Goal: Task Accomplishment & Management: Manage account settings

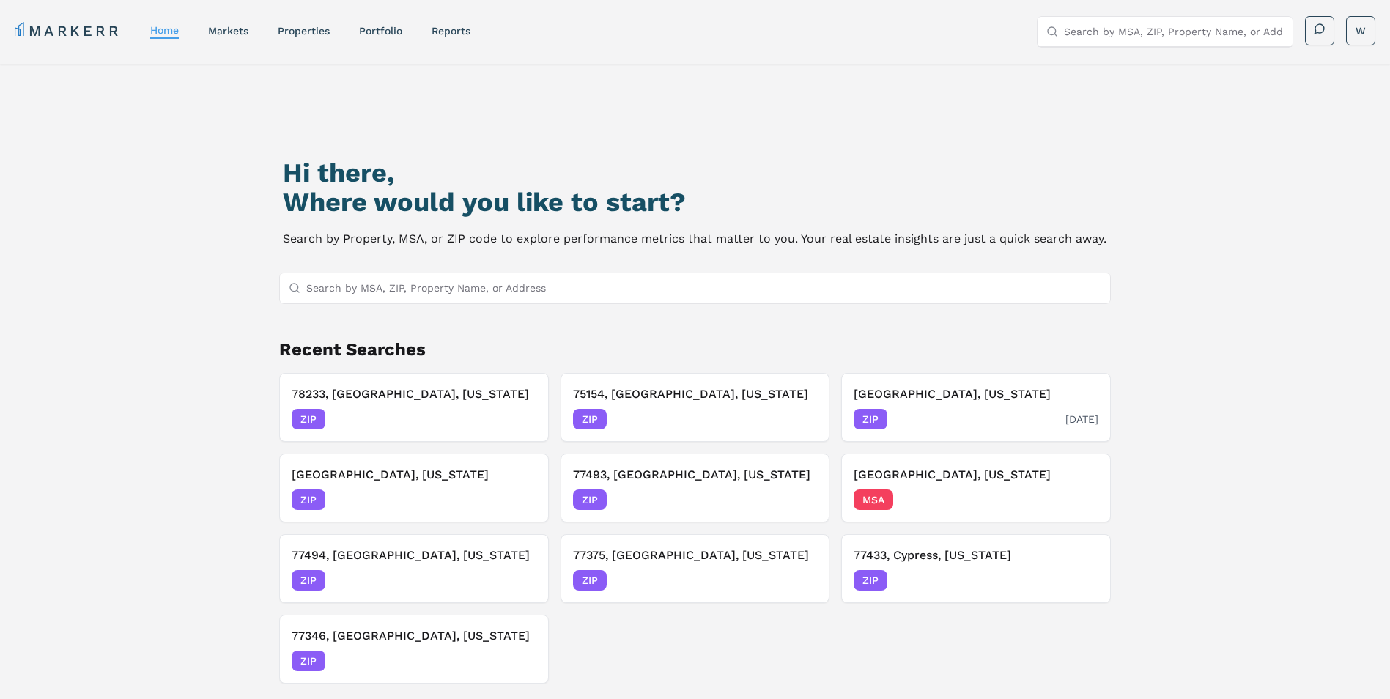
click at [912, 396] on h3 "[GEOGRAPHIC_DATA], [US_STATE]" at bounding box center [976, 394] width 245 height 18
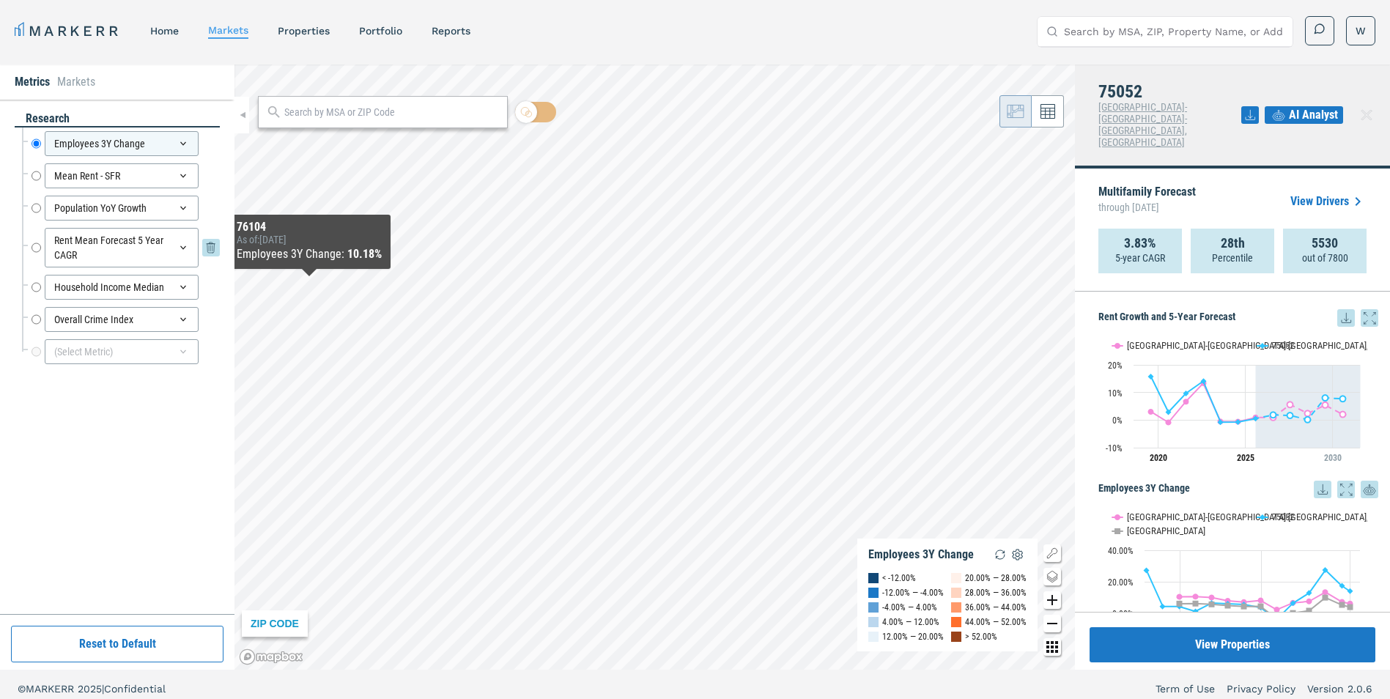
click at [39, 245] on input "Rent Mean Forecast 5 Year CAGR" at bounding box center [37, 248] width 10 height 40
radio input "false"
radio input "true"
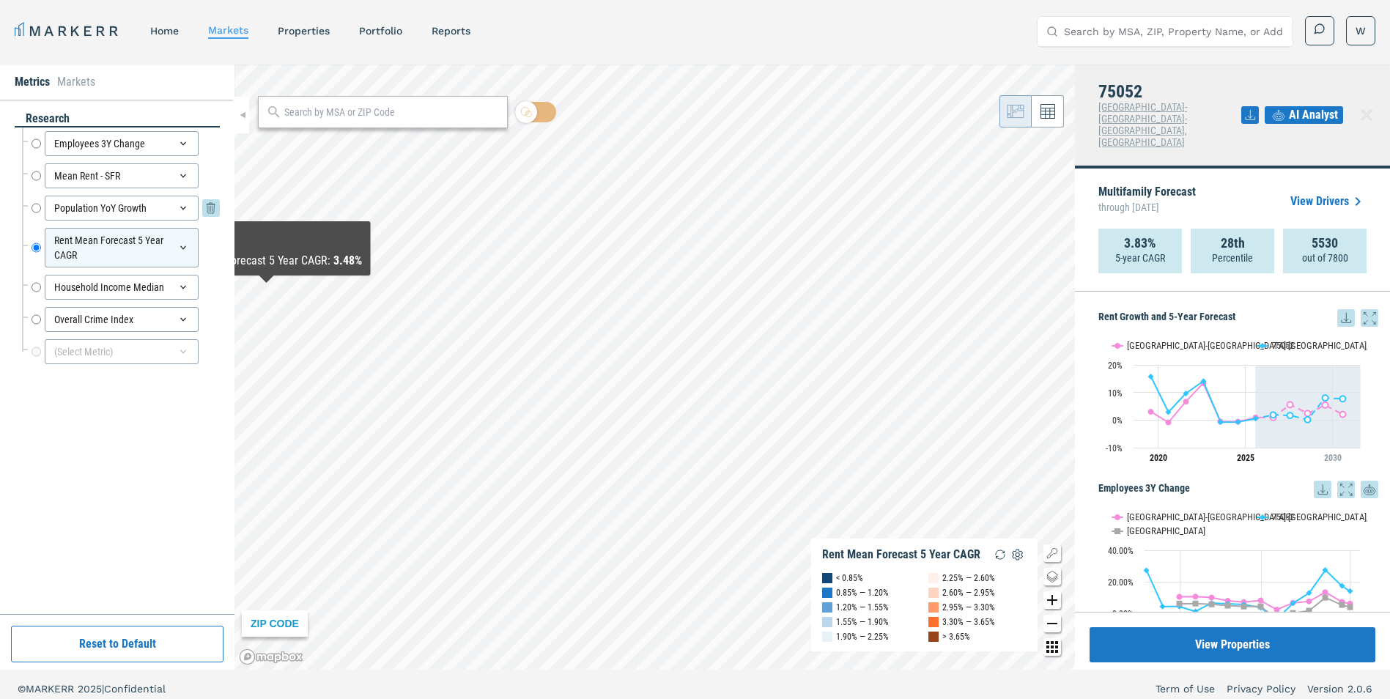
click at [37, 208] on input "Population YoY Growth" at bounding box center [37, 208] width 10 height 25
radio input "true"
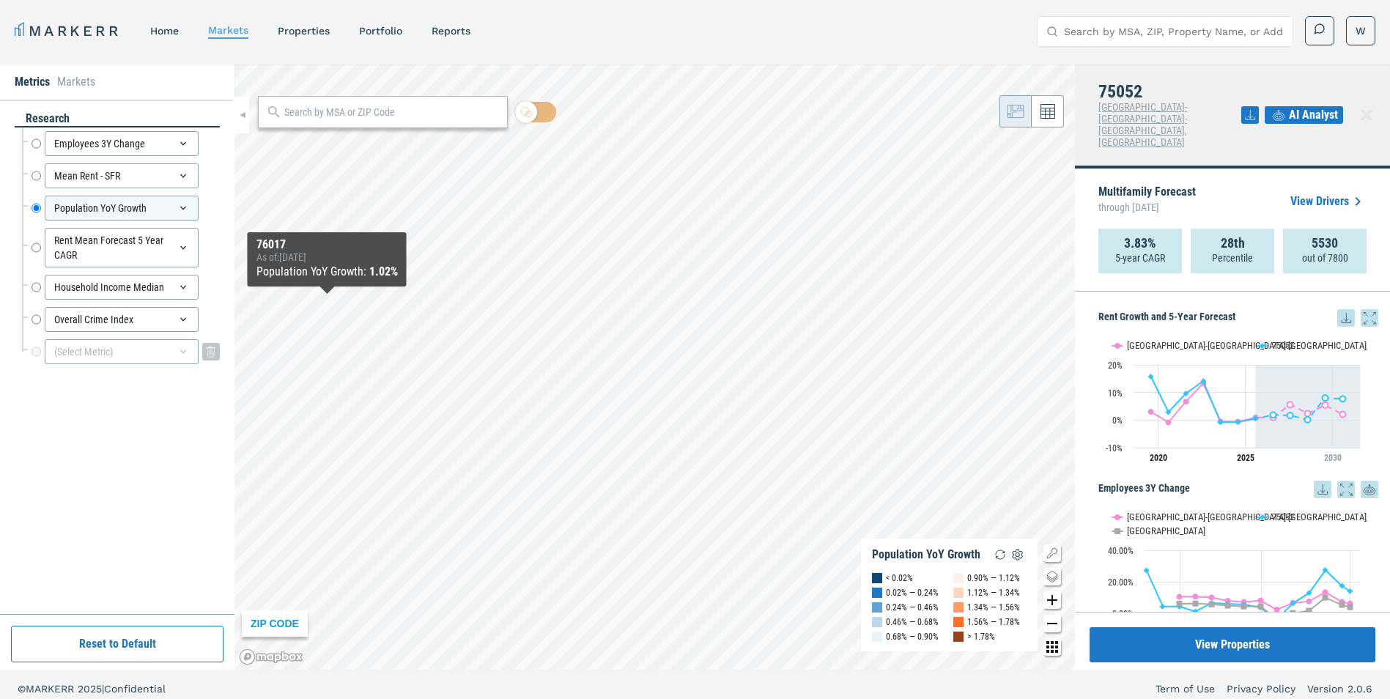
click at [110, 354] on div "(Select Metric)" at bounding box center [122, 351] width 154 height 25
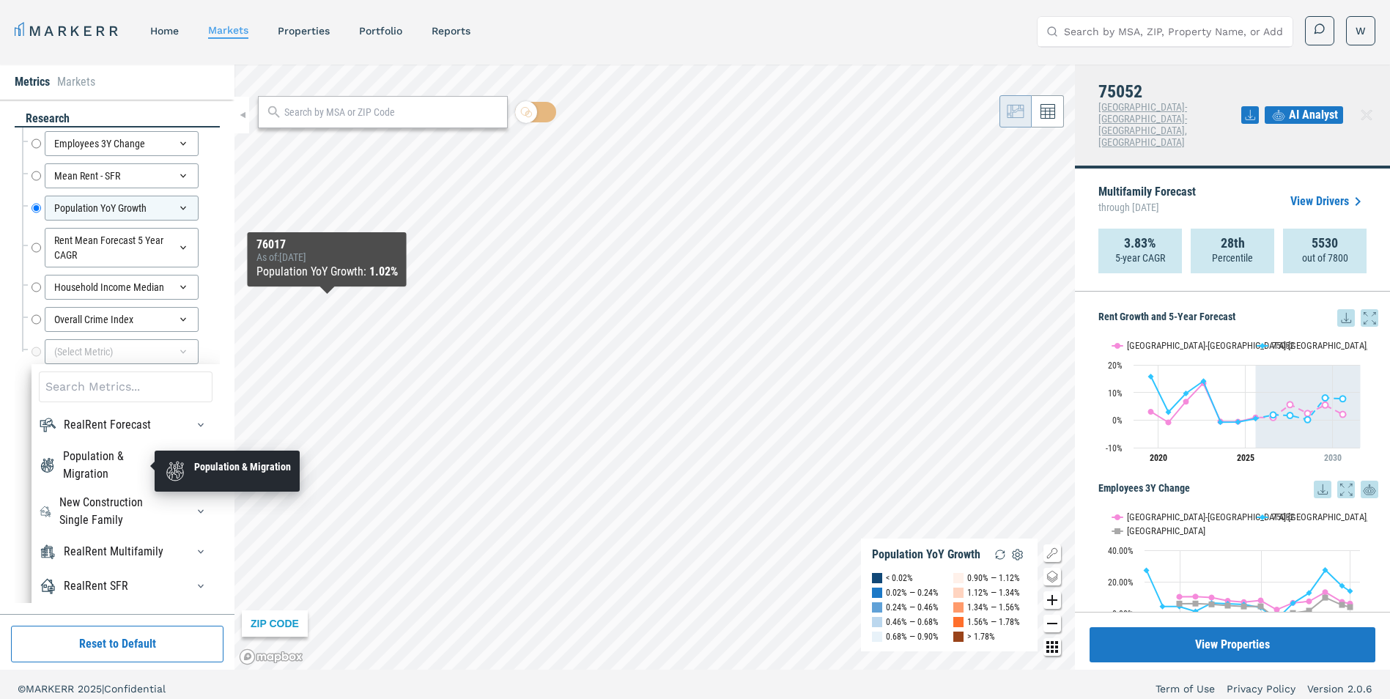
click at [108, 465] on div "Population & Migration" at bounding box center [116, 465] width 106 height 35
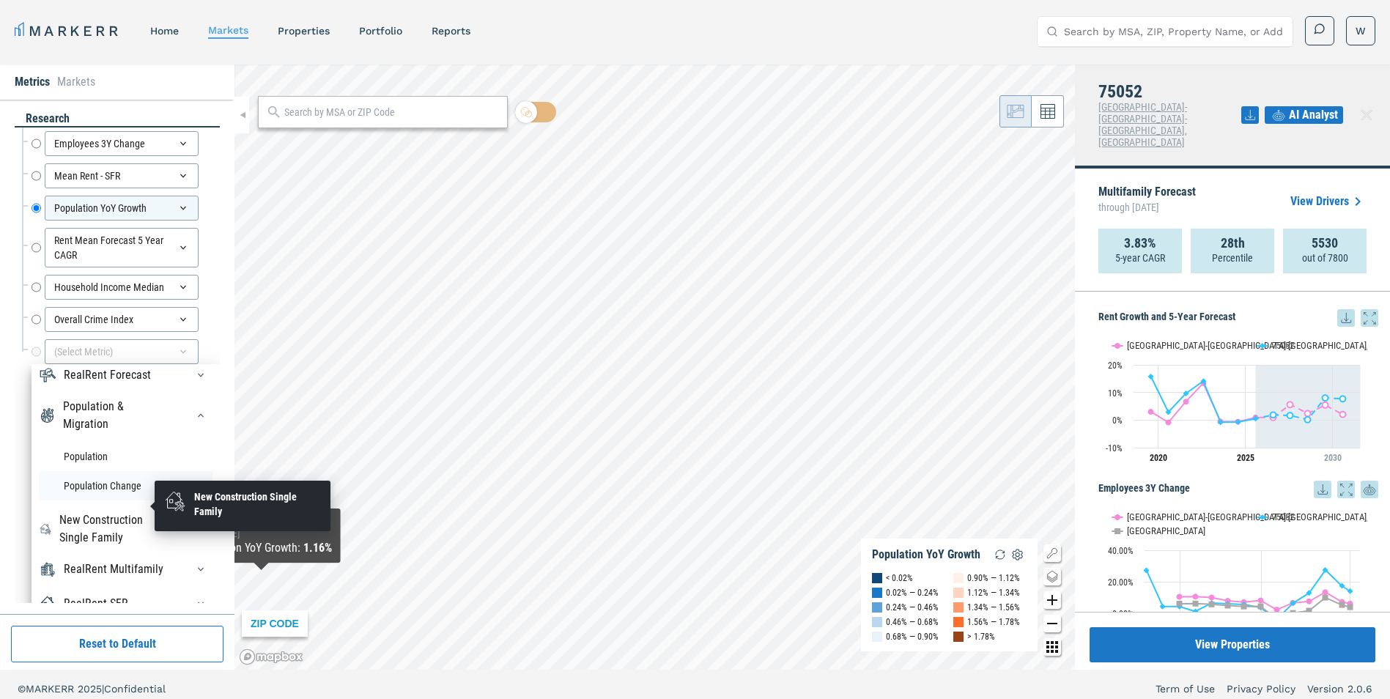
scroll to position [73, 0]
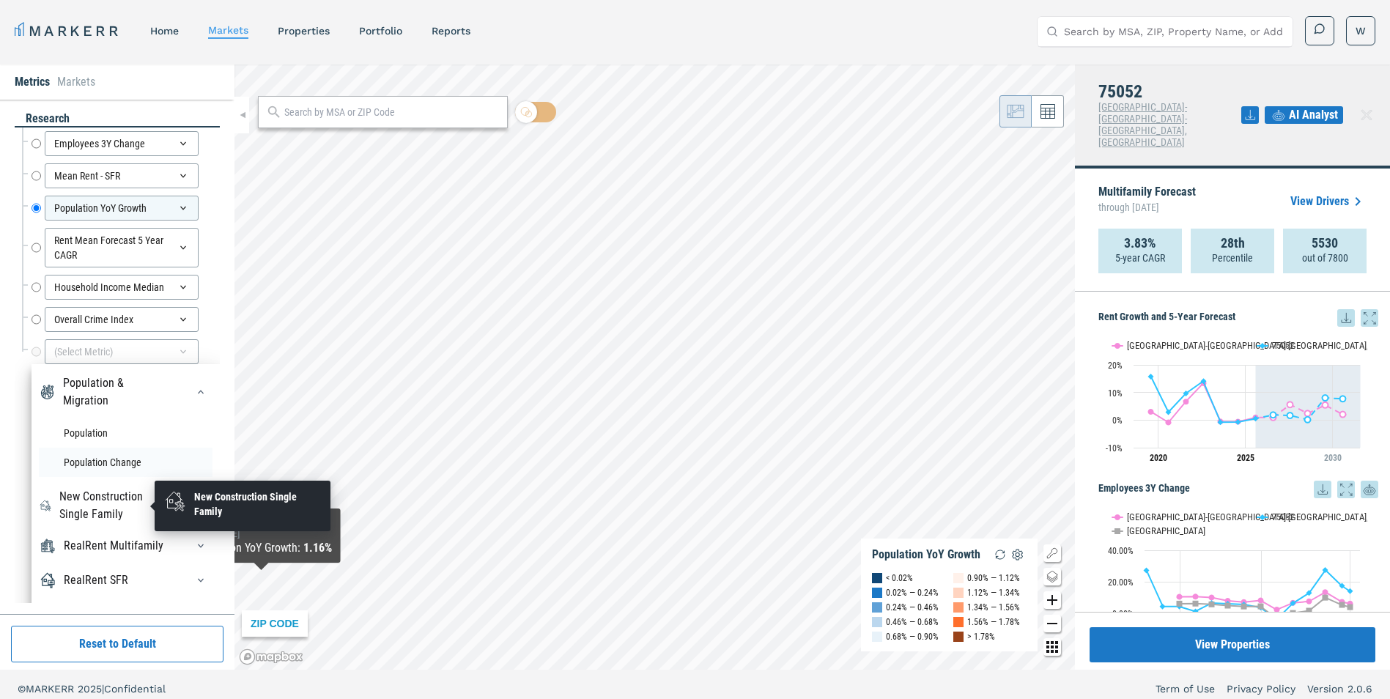
click at [118, 462] on li "Population Change" at bounding box center [126, 462] width 174 height 29
